Goal: Task Accomplishment & Management: Manage account settings

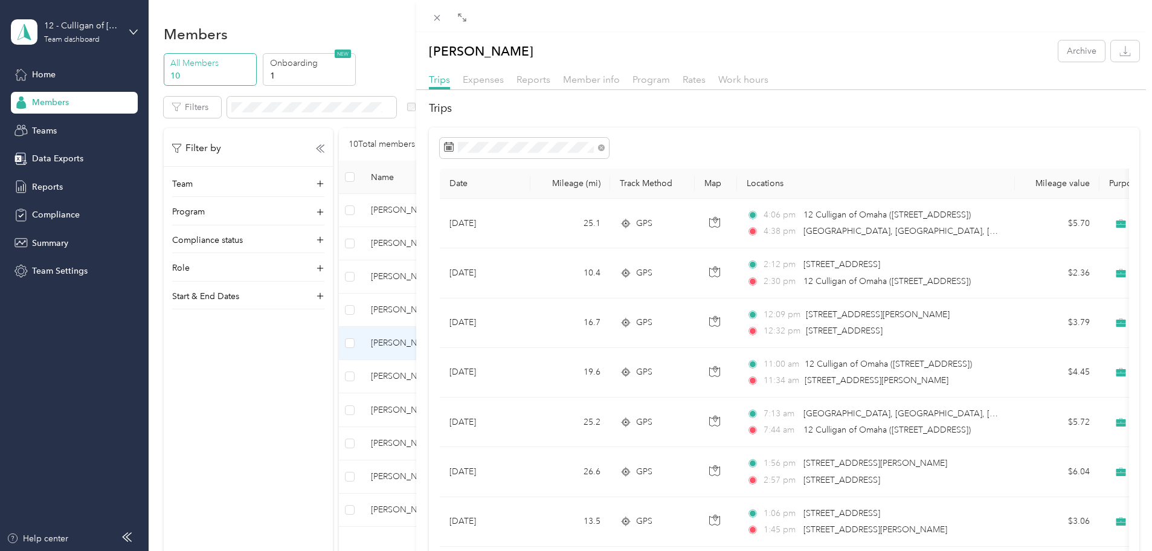
drag, startPoint x: 202, startPoint y: 431, endPoint x: 179, endPoint y: 447, distance: 27.8
click at [179, 447] on div "Ibrahim Elshazly Archive Trips Expenses Reports Member info Program Rates Work …" at bounding box center [576, 275] width 1152 height 551
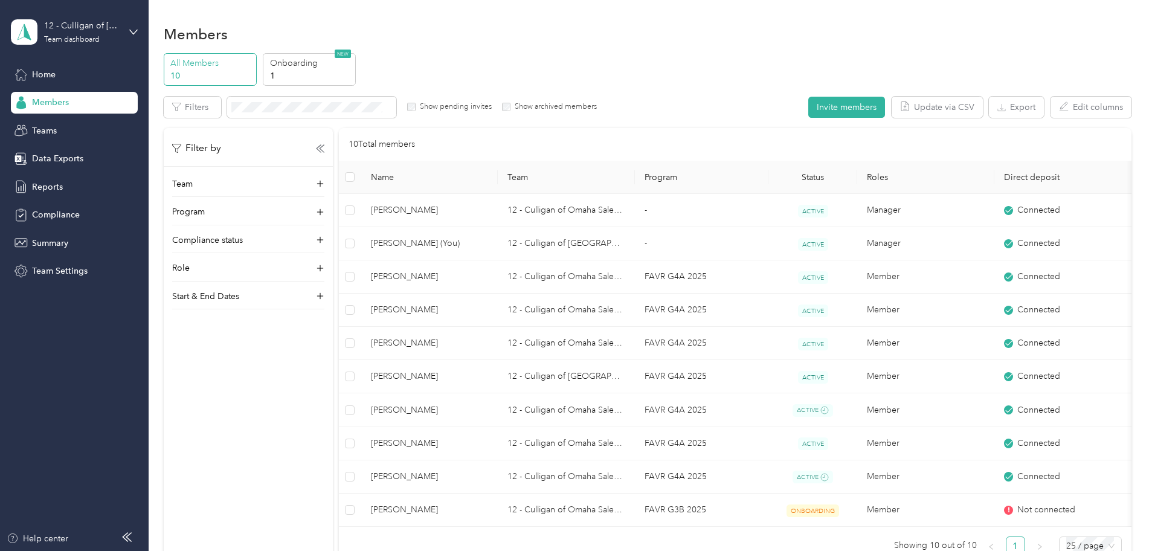
drag, startPoint x: 285, startPoint y: 467, endPoint x: 213, endPoint y: 467, distance: 71.9
click at [213, 467] on div "All Members 10 Onboarding 1 NEW Edit role Edit team Export Selected 0 of 10 mem…" at bounding box center [647, 314] width 967 height 523
click at [252, 68] on p "All Members" at bounding box center [211, 63] width 82 height 13
click at [252, 63] on p "All Members" at bounding box center [211, 63] width 82 height 13
click at [60, 69] on div "Home" at bounding box center [74, 74] width 127 height 22
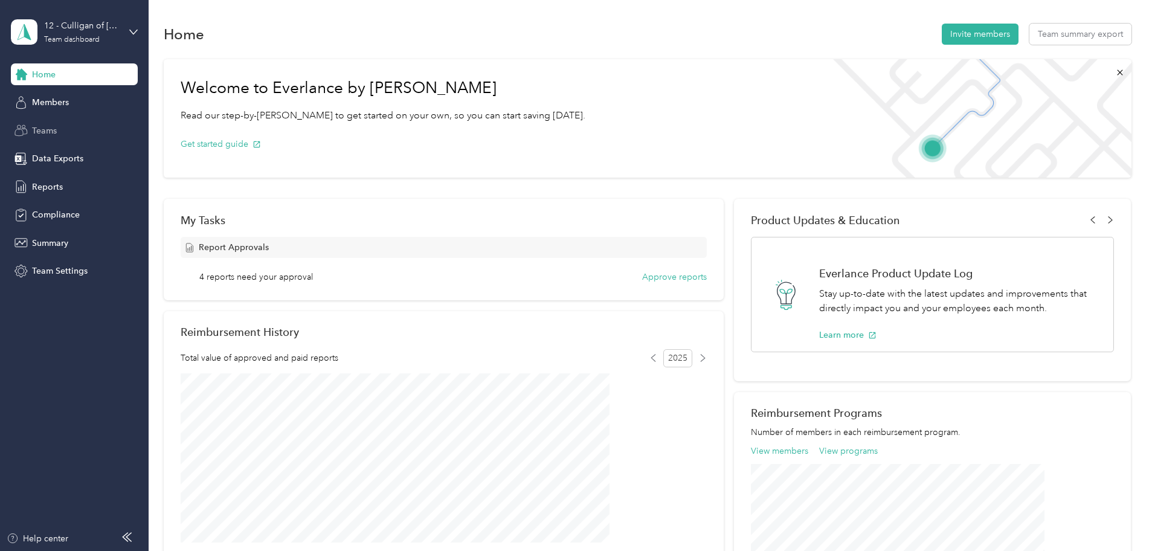
click at [47, 122] on div "Teams" at bounding box center [74, 131] width 127 height 22
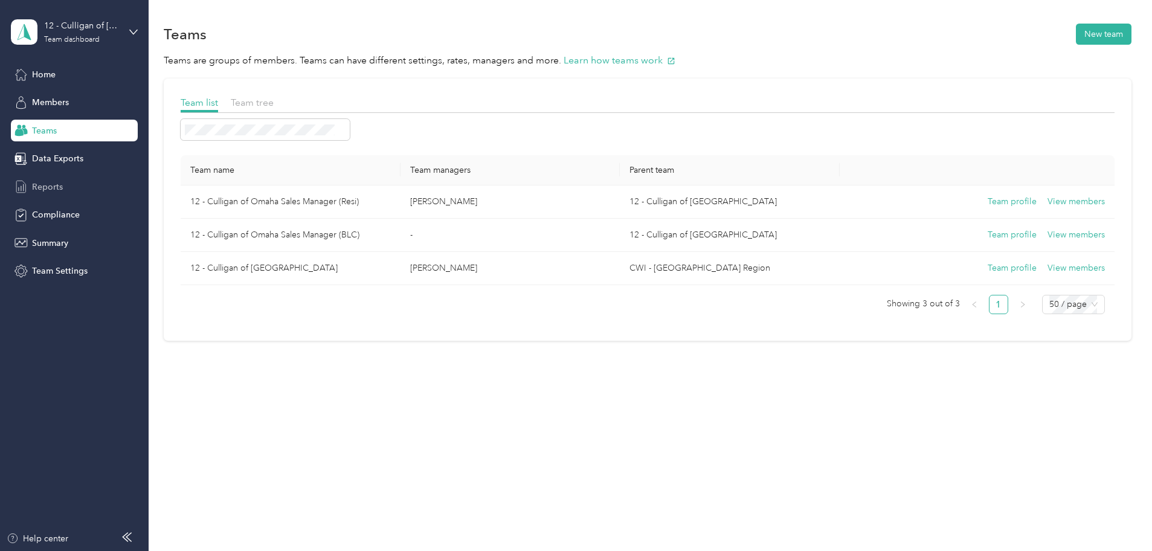
click at [58, 182] on span "Reports" at bounding box center [47, 187] width 31 height 13
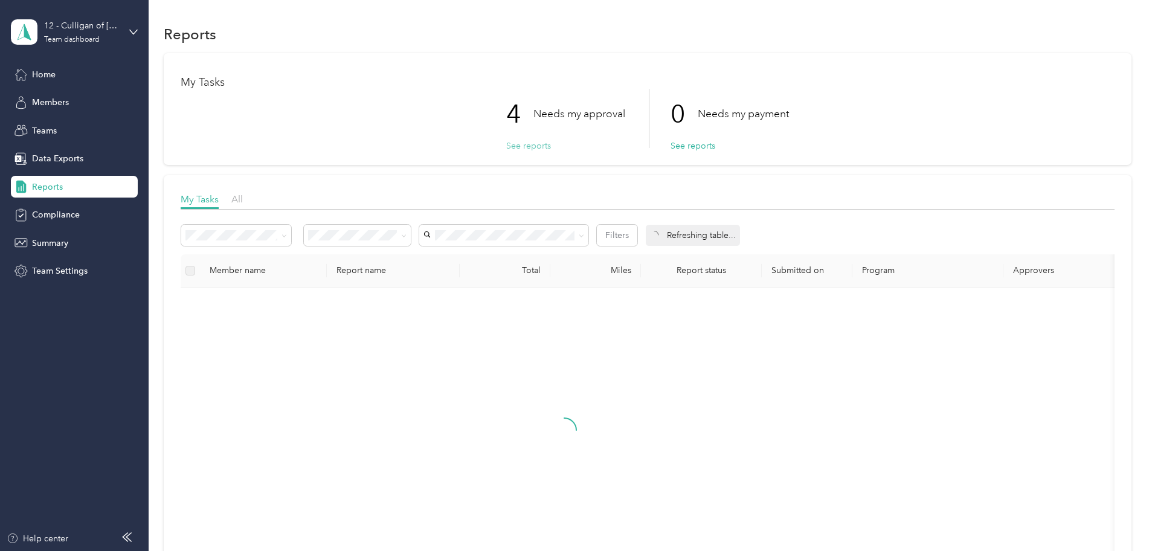
click at [528, 146] on button "See reports" at bounding box center [528, 146] width 45 height 13
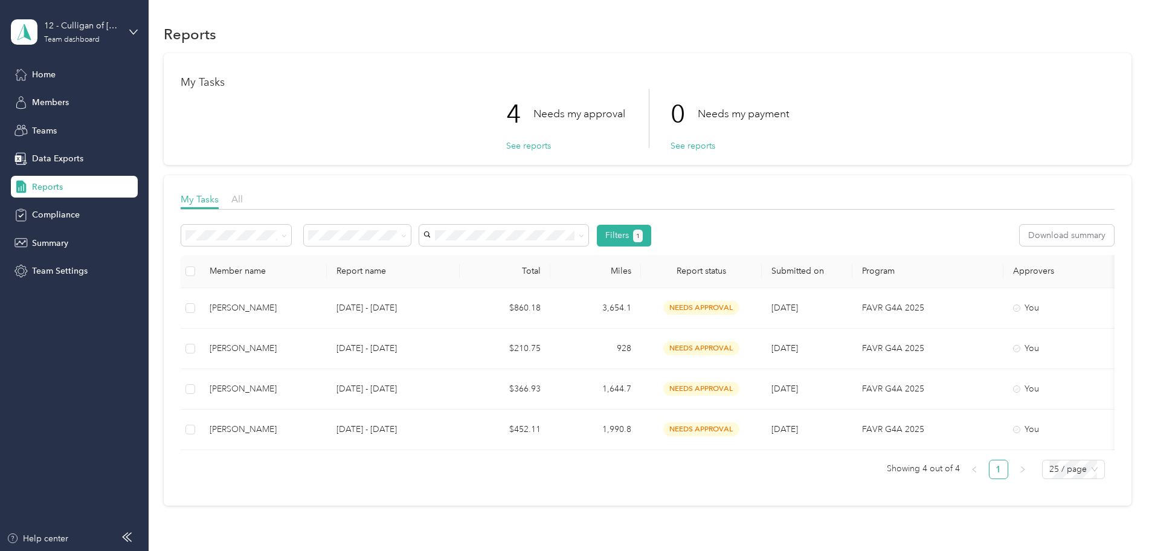
click at [200, 268] on th at bounding box center [190, 271] width 19 height 33
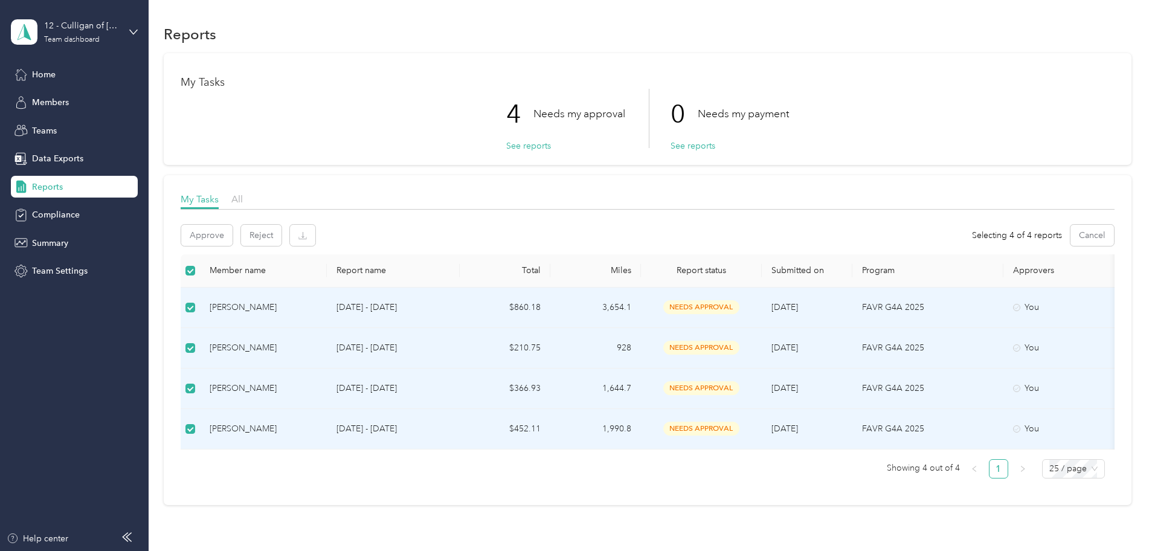
drag, startPoint x: 221, startPoint y: 360, endPoint x: 213, endPoint y: 398, distance: 39.0
click at [213, 398] on div "My Tasks 4 Needs my approval See reports 0 Needs my payment See reports My Task…" at bounding box center [647, 279] width 967 height 452
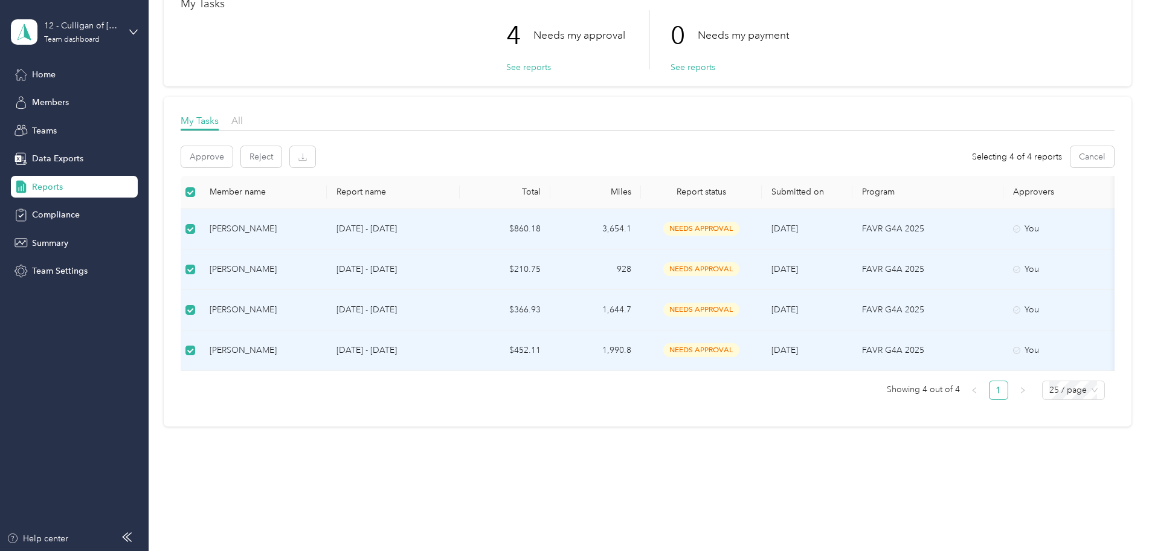
scroll to position [90, 0]
drag, startPoint x: 620, startPoint y: 390, endPoint x: 575, endPoint y: 405, distance: 47.6
drag, startPoint x: 575, startPoint y: 405, endPoint x: 548, endPoint y: 411, distance: 27.2
drag, startPoint x: 548, startPoint y: 411, endPoint x: 536, endPoint y: 411, distance: 12.7
drag, startPoint x: 536, startPoint y: 411, endPoint x: 405, endPoint y: 406, distance: 131.1
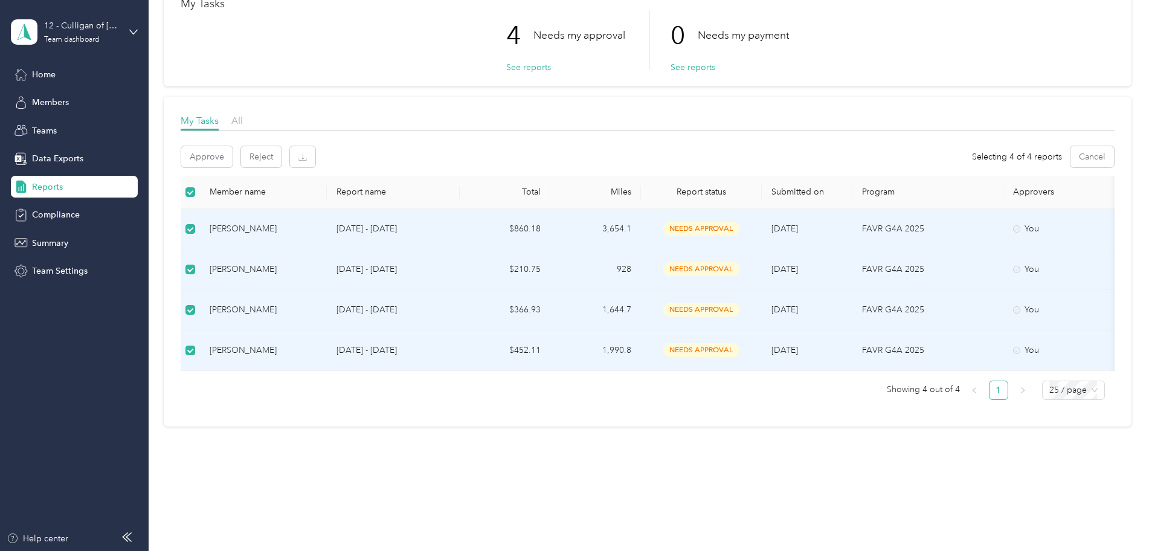
click at [405, 406] on div "Member name Report name Total Miles Report status Submitted on Program Approver…" at bounding box center [648, 293] width 934 height 234
click at [233, 146] on button "Approve" at bounding box center [206, 156] width 51 height 21
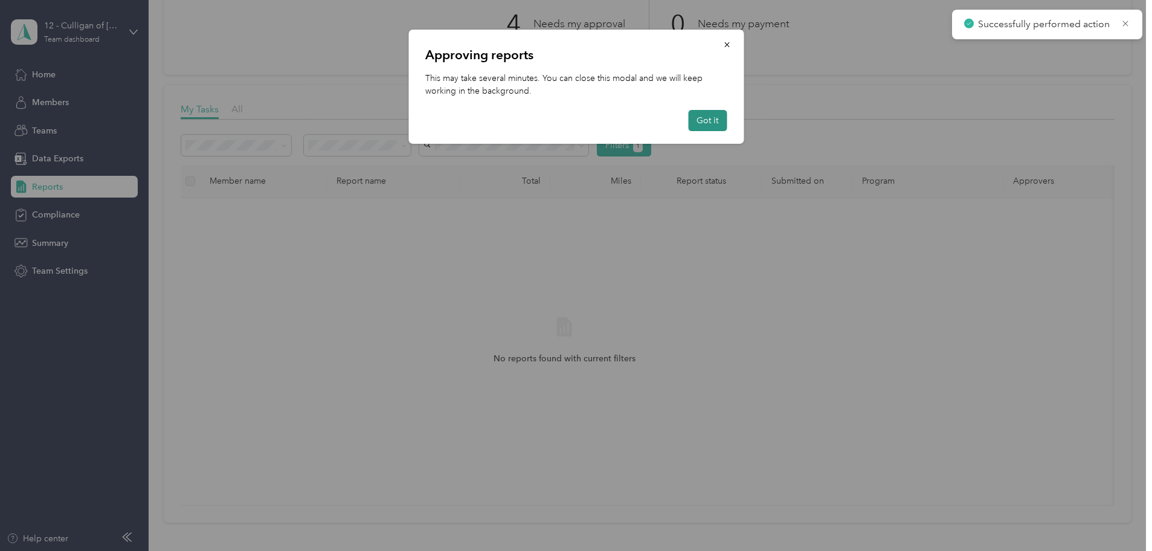
click at [710, 120] on button "Got it" at bounding box center [707, 120] width 39 height 21
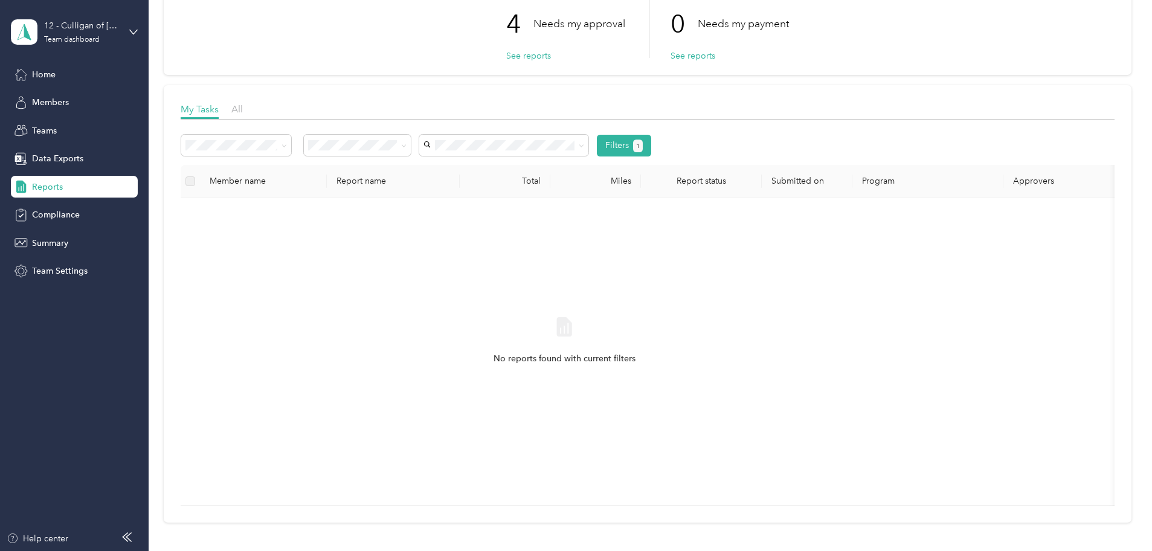
click at [53, 185] on span "Reports" at bounding box center [47, 187] width 31 height 13
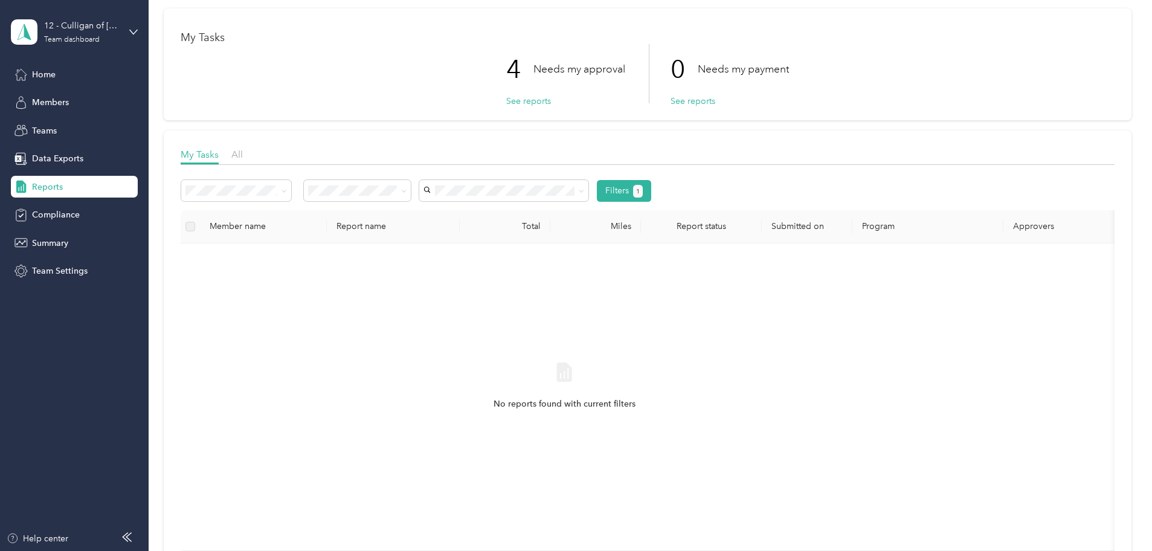
scroll to position [0, 0]
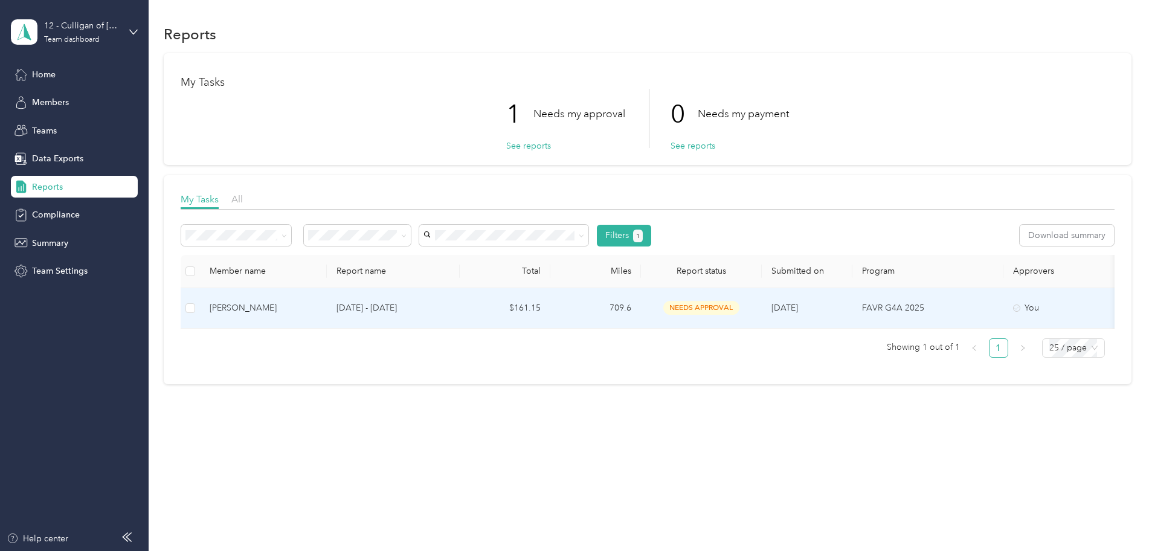
click at [301, 310] on div "[PERSON_NAME]" at bounding box center [263, 307] width 107 height 13
click at [233, 230] on button "Approve" at bounding box center [206, 235] width 51 height 21
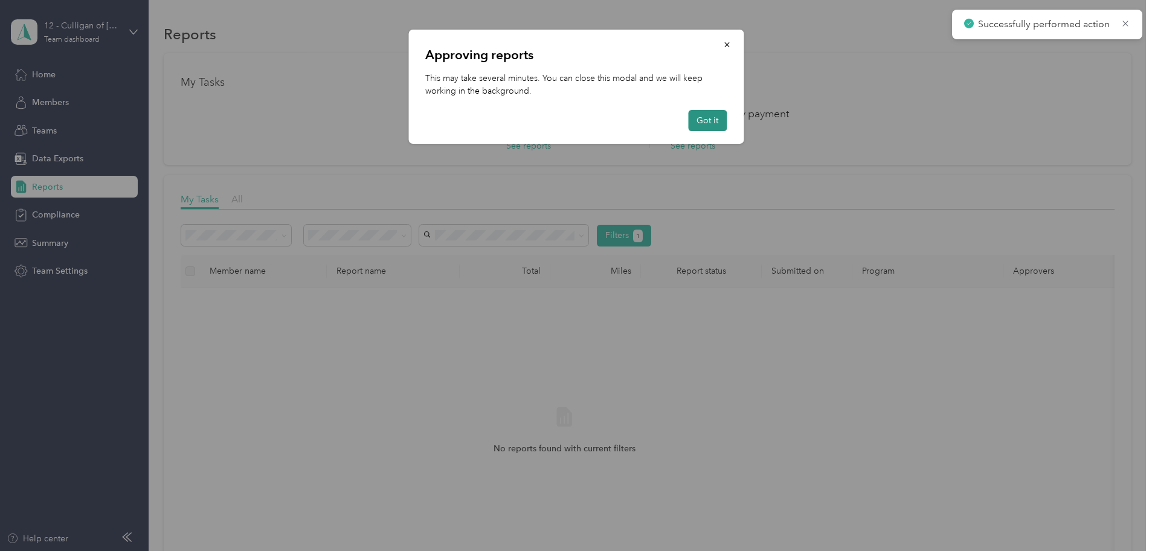
click at [703, 117] on button "Got it" at bounding box center [707, 120] width 39 height 21
